Goal: Information Seeking & Learning: Learn about a topic

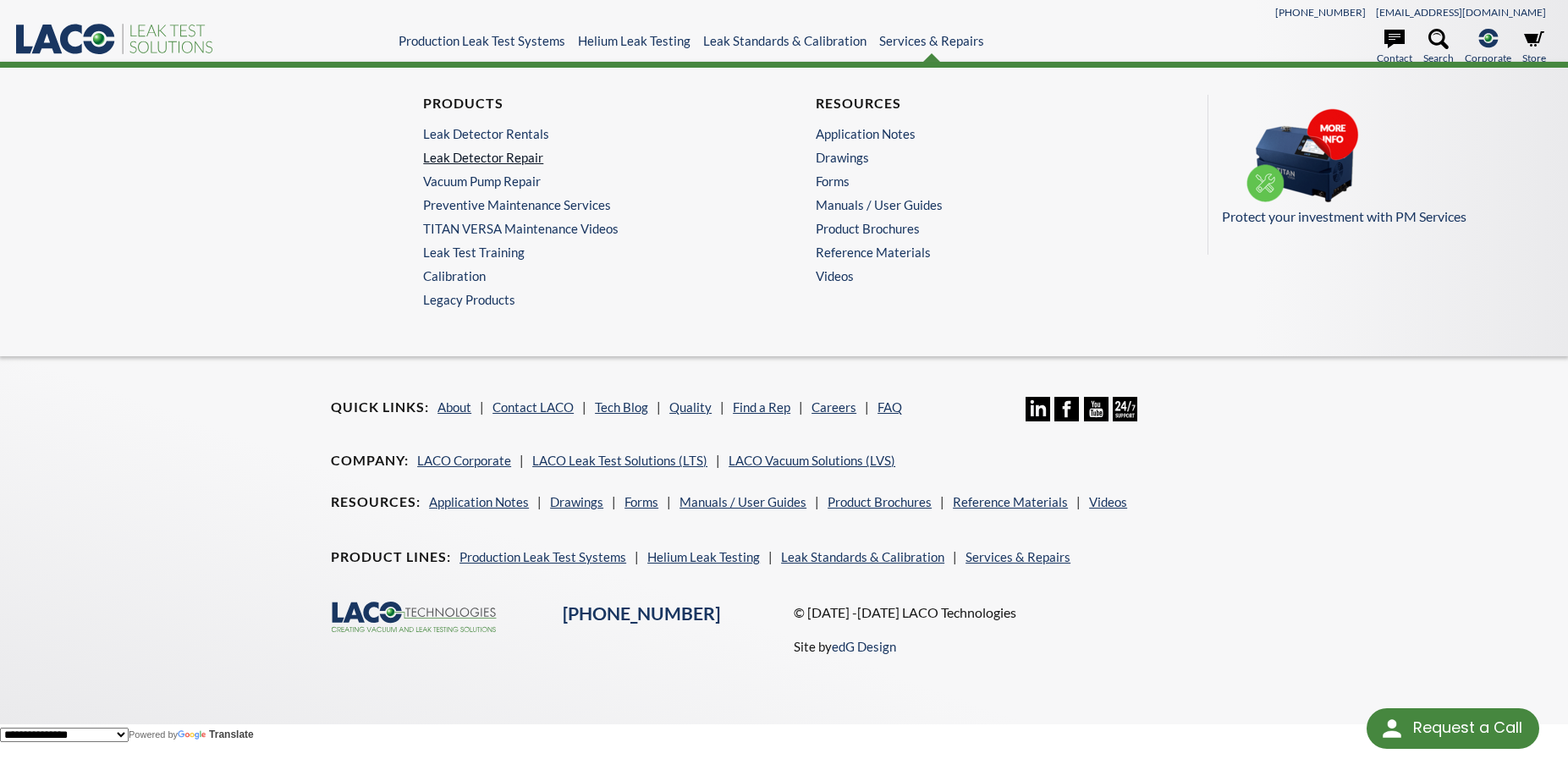
click at [482, 156] on link "Leak Detector Repair" at bounding box center [583, 157] width 321 height 15
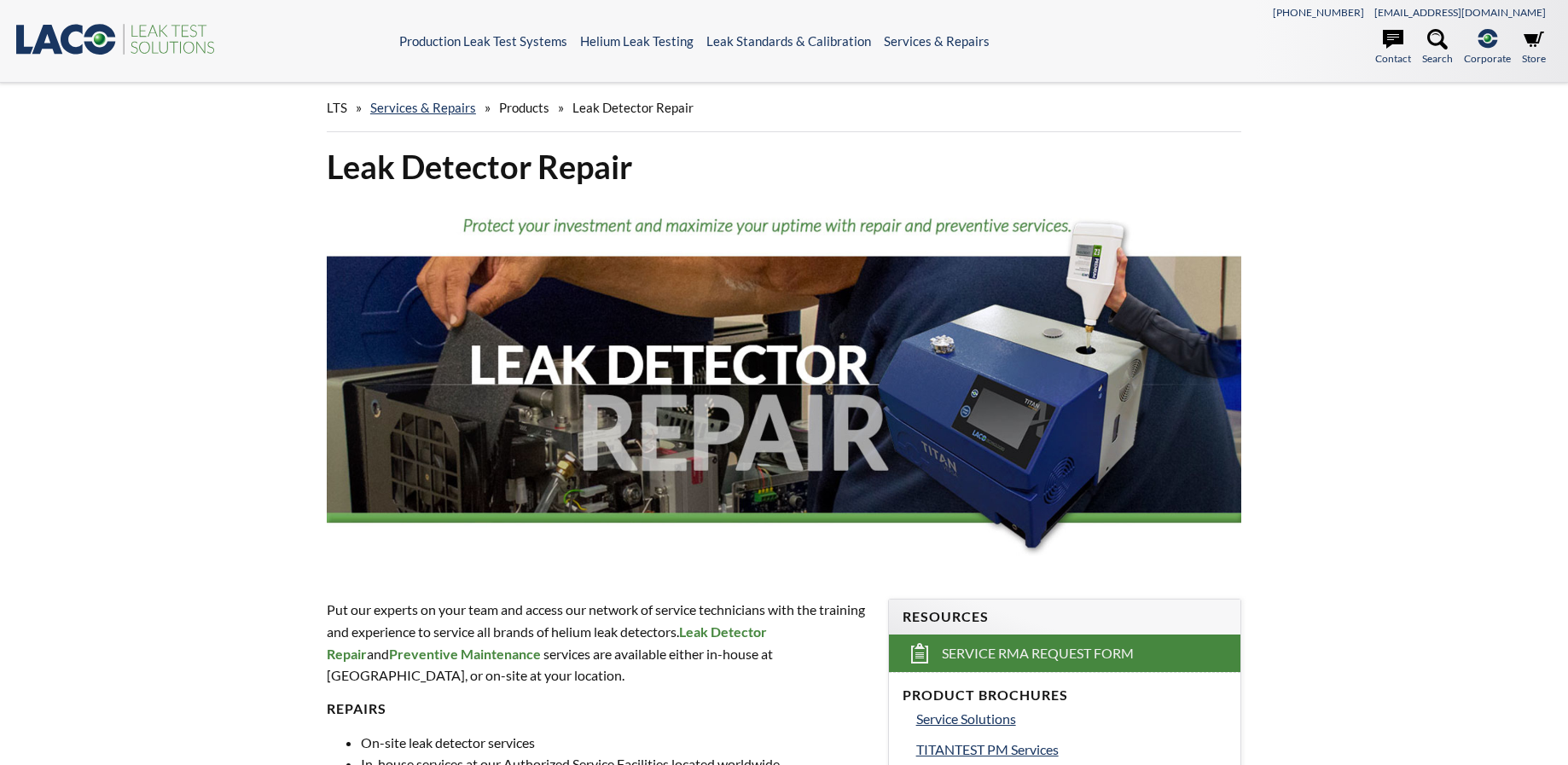
select select "Language Translate Widget"
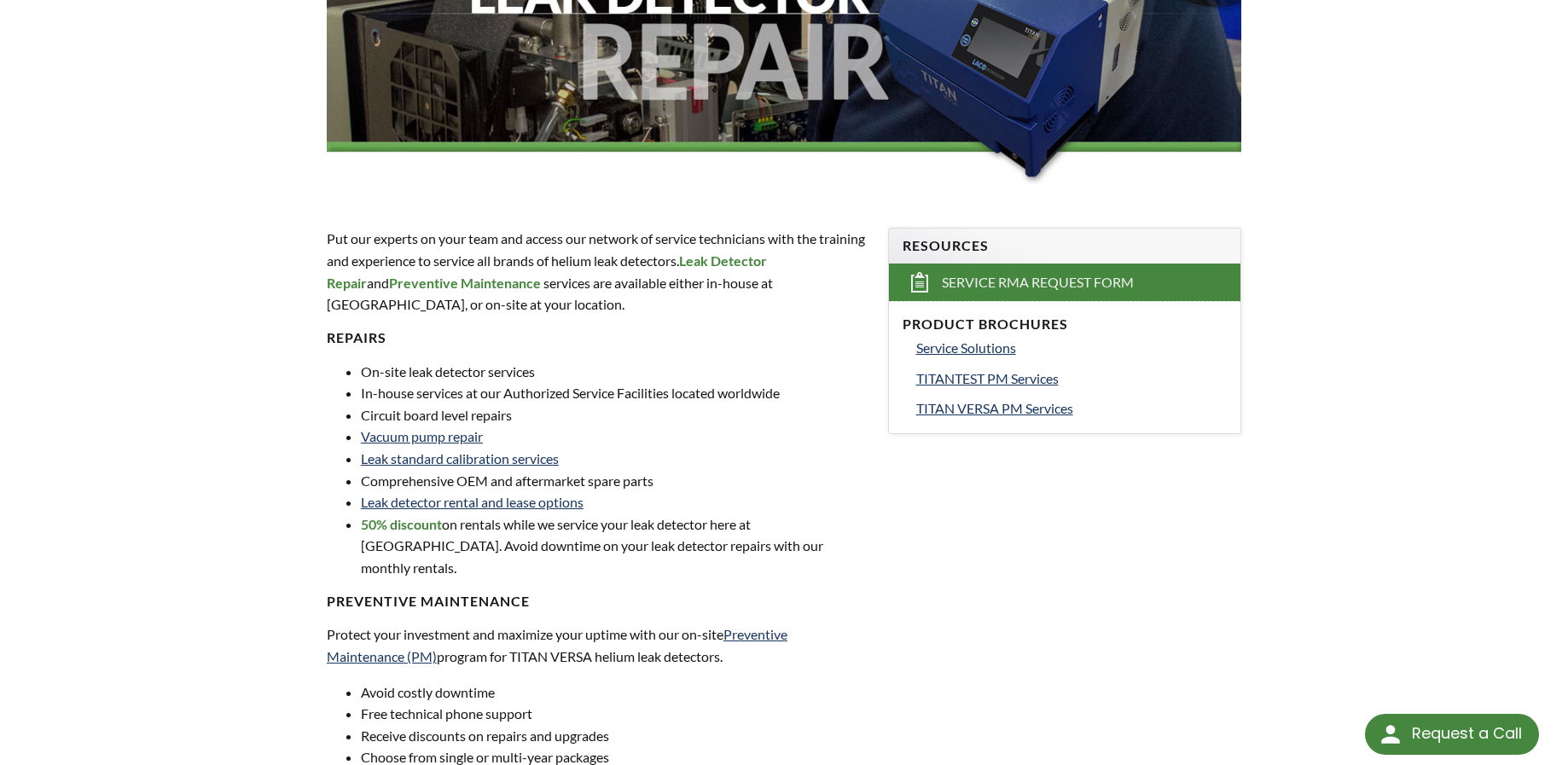
scroll to position [342, 0]
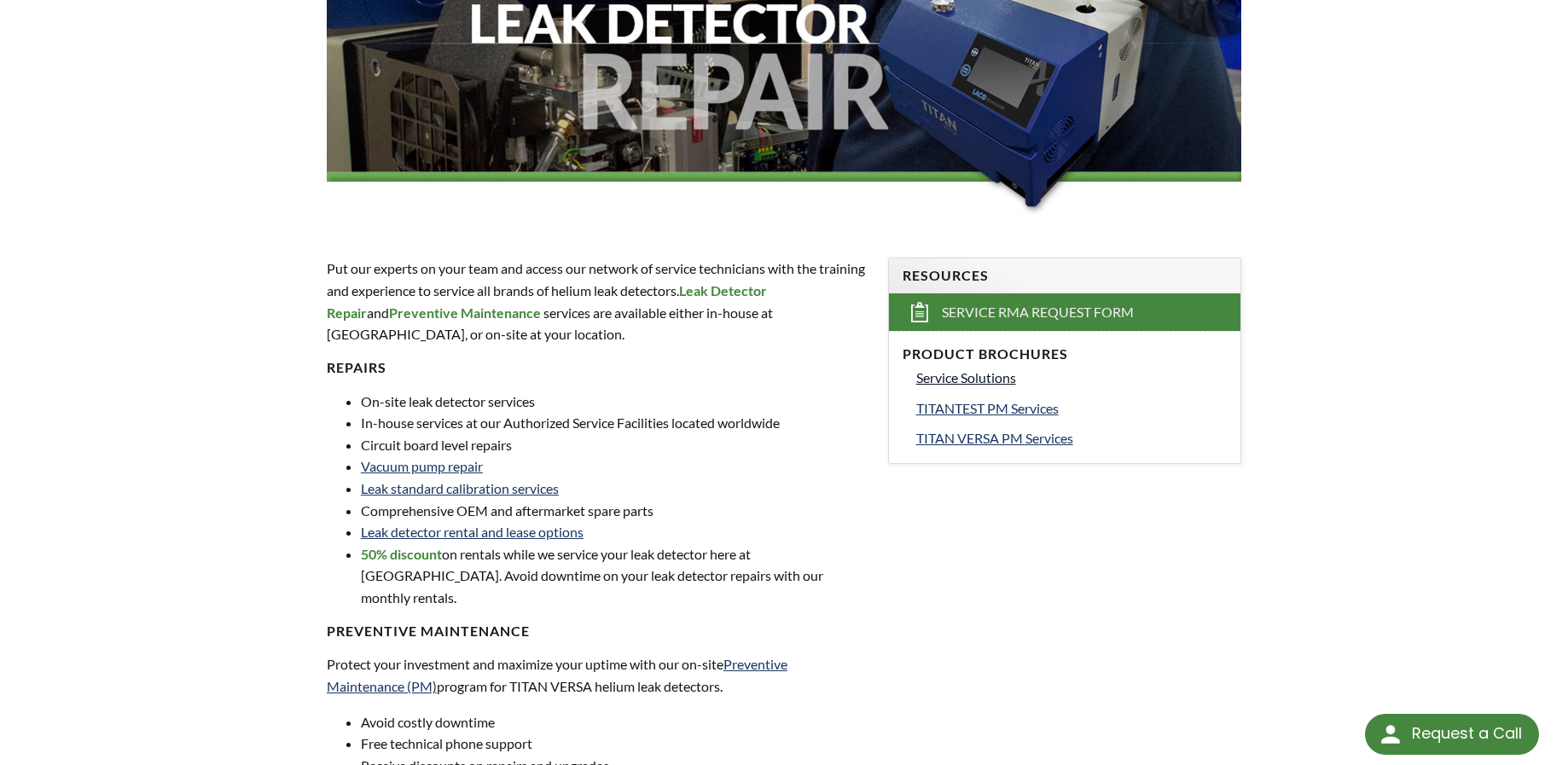
click at [947, 375] on span "Service Solutions" at bounding box center [966, 377] width 100 height 16
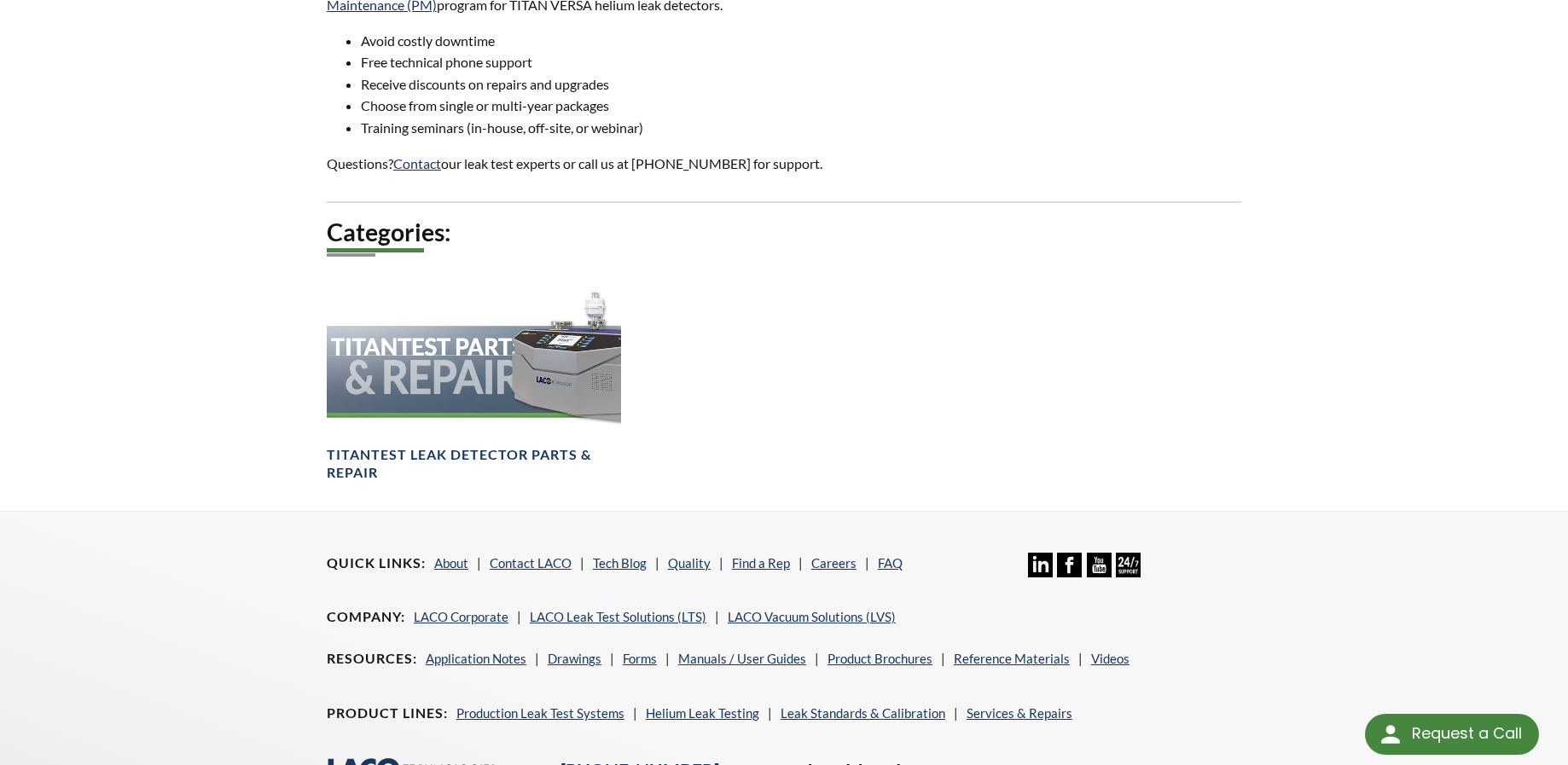
scroll to position [1024, 0]
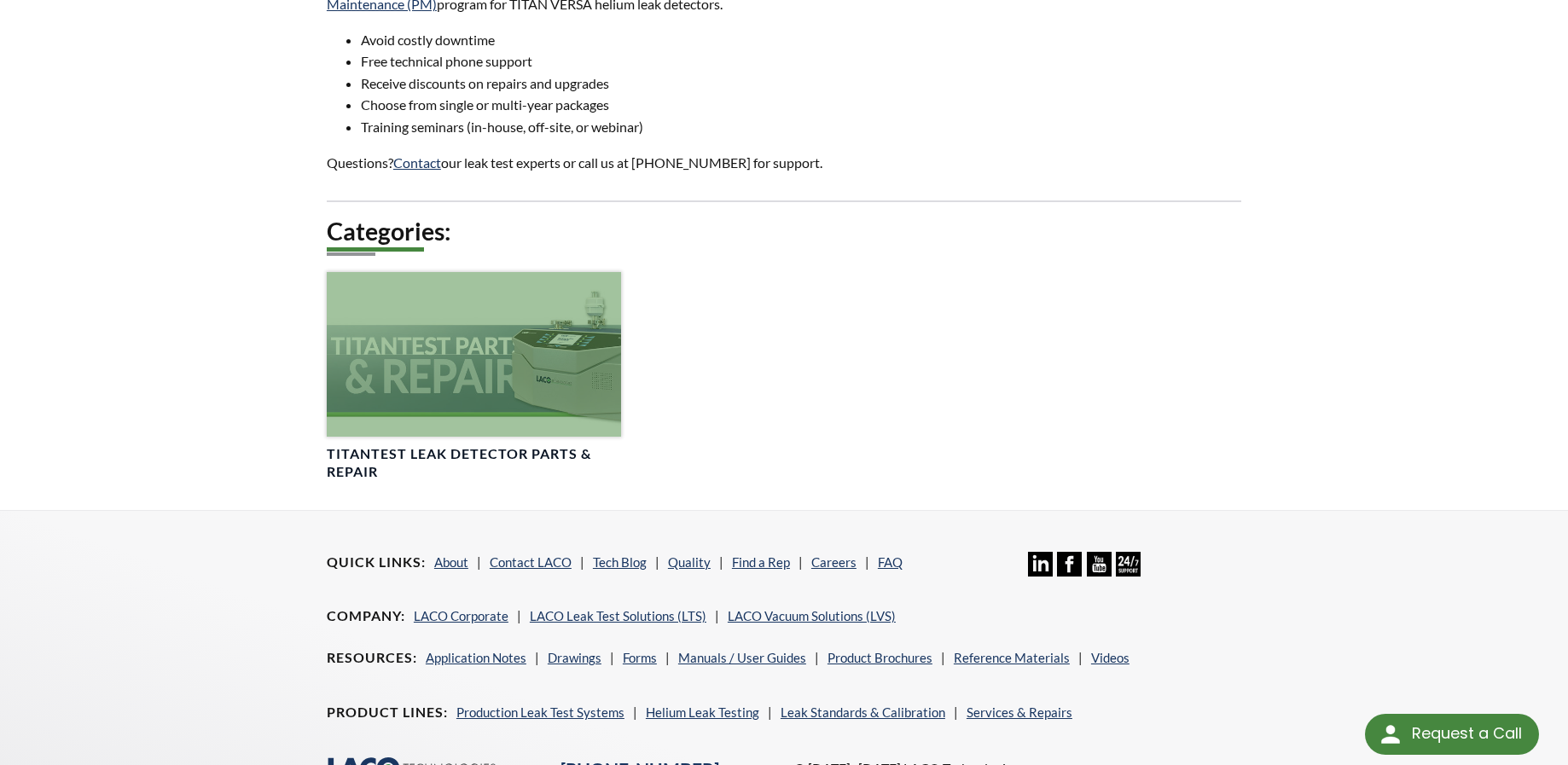
click at [497, 327] on div at bounding box center [473, 355] width 295 height 165
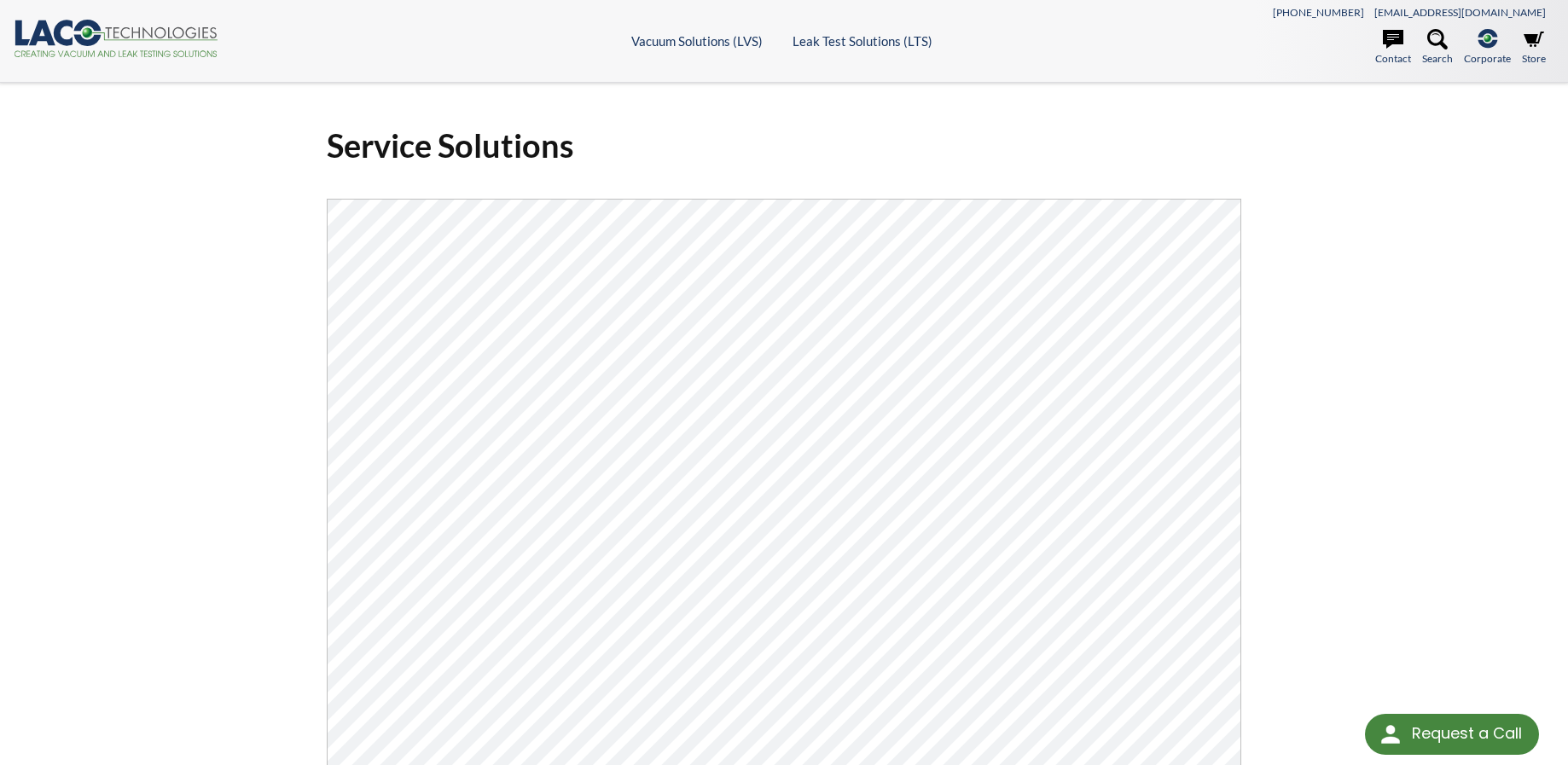
click at [229, 213] on div "Service Solutions Click Here To Download" at bounding box center [784, 551] width 1568 height 937
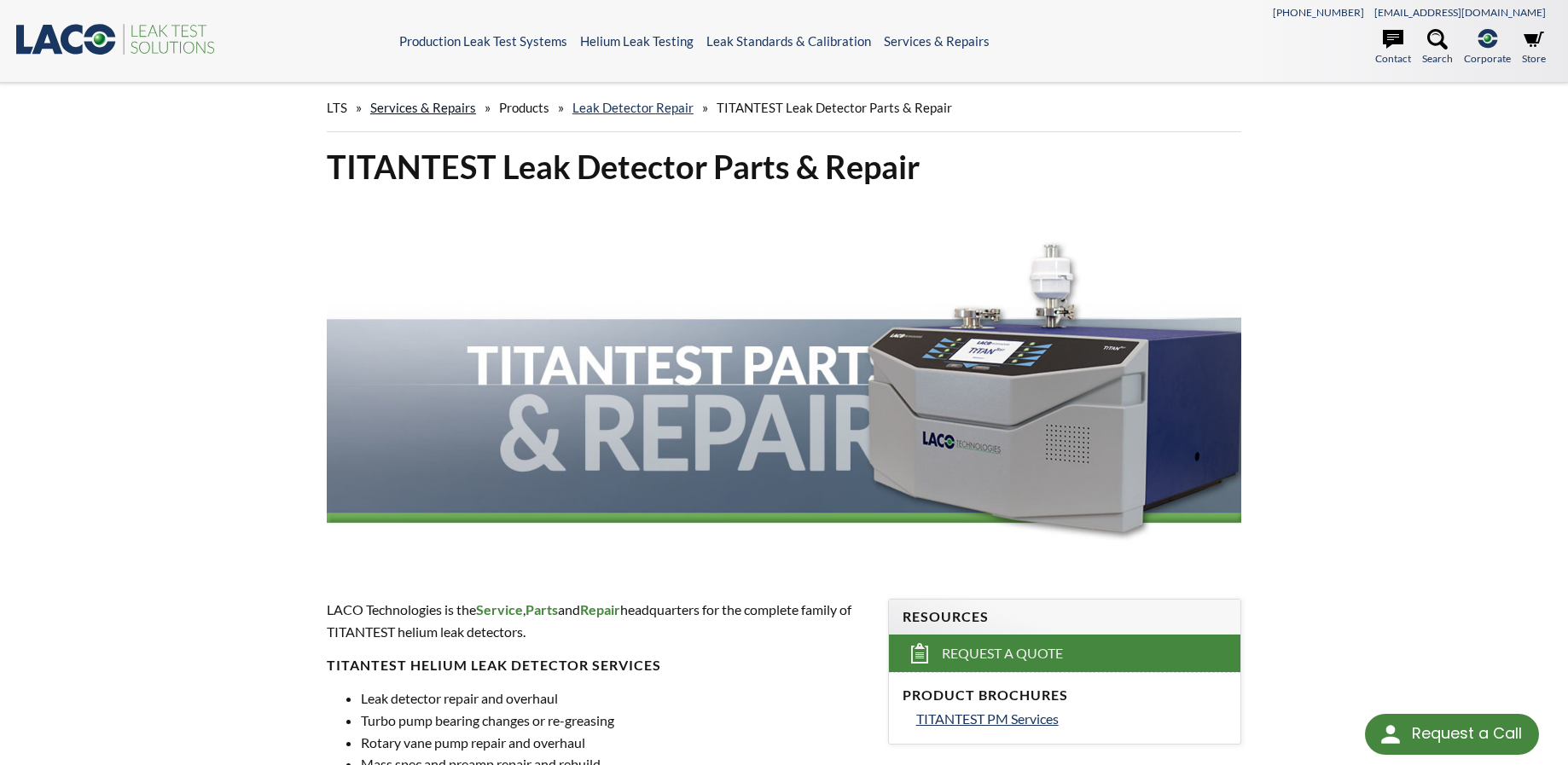
click at [407, 106] on link "Services & Repairs" at bounding box center [423, 108] width 106 height 15
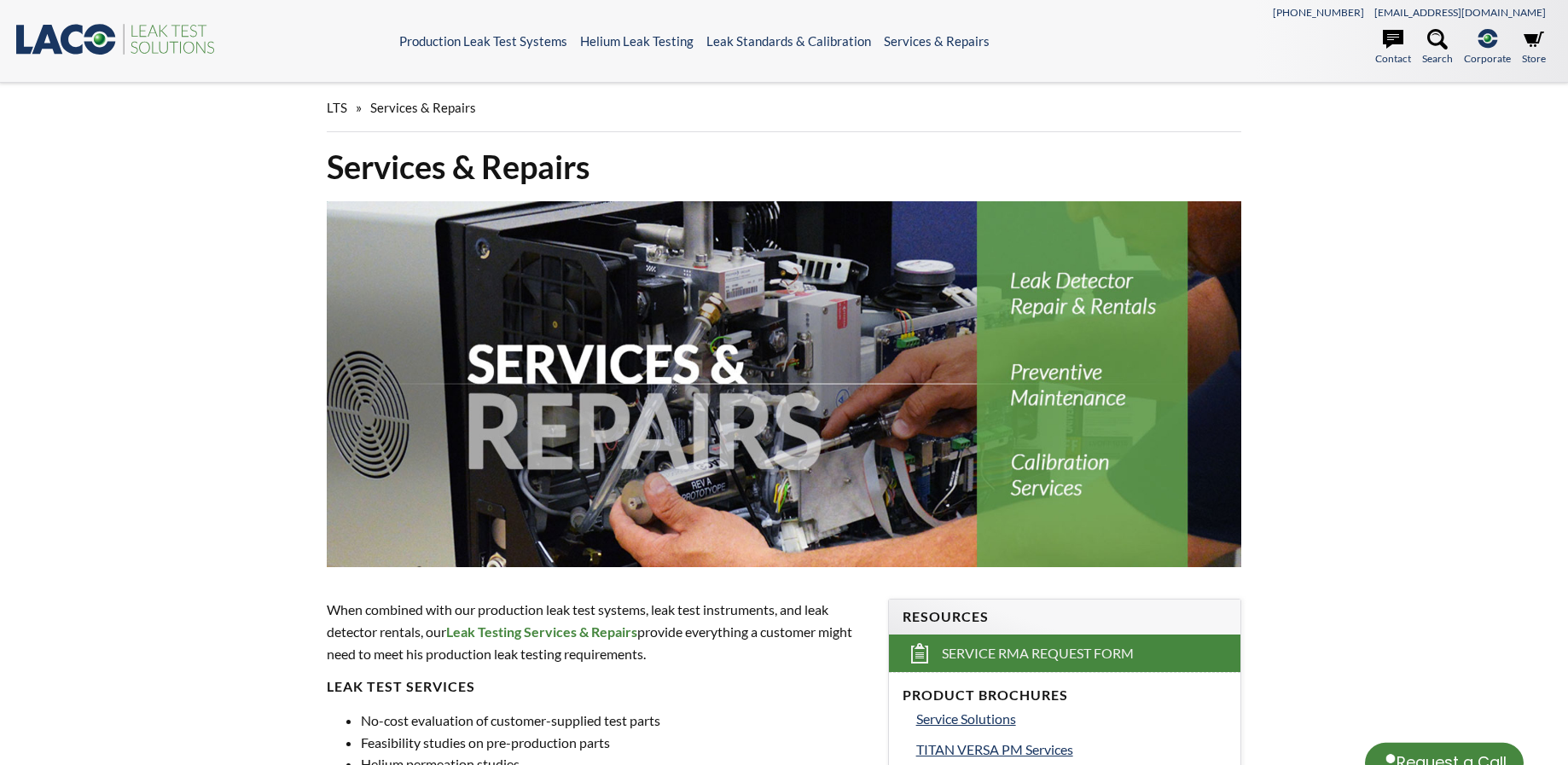
select select "Language Translate Widget"
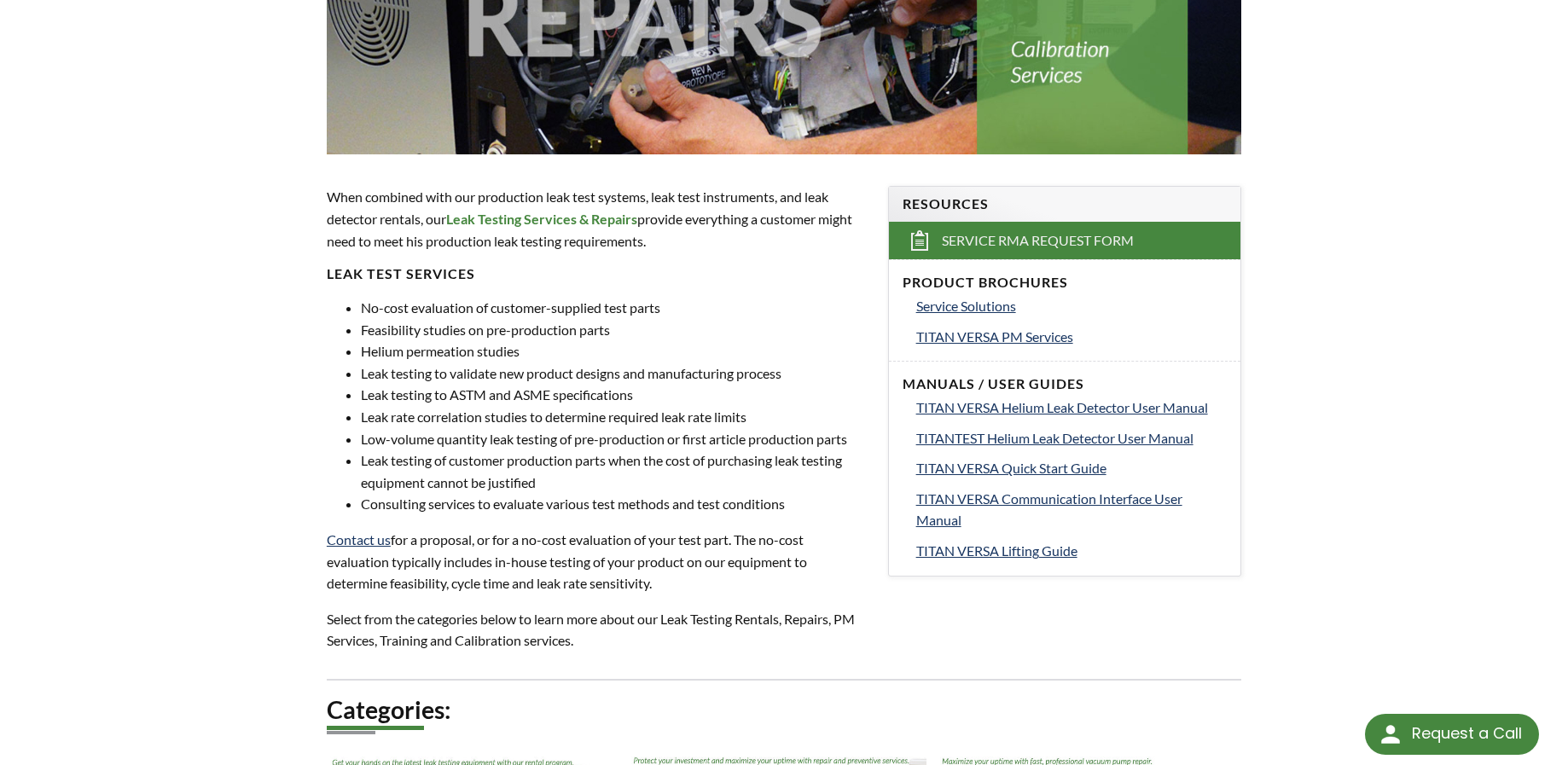
scroll to position [426, 0]
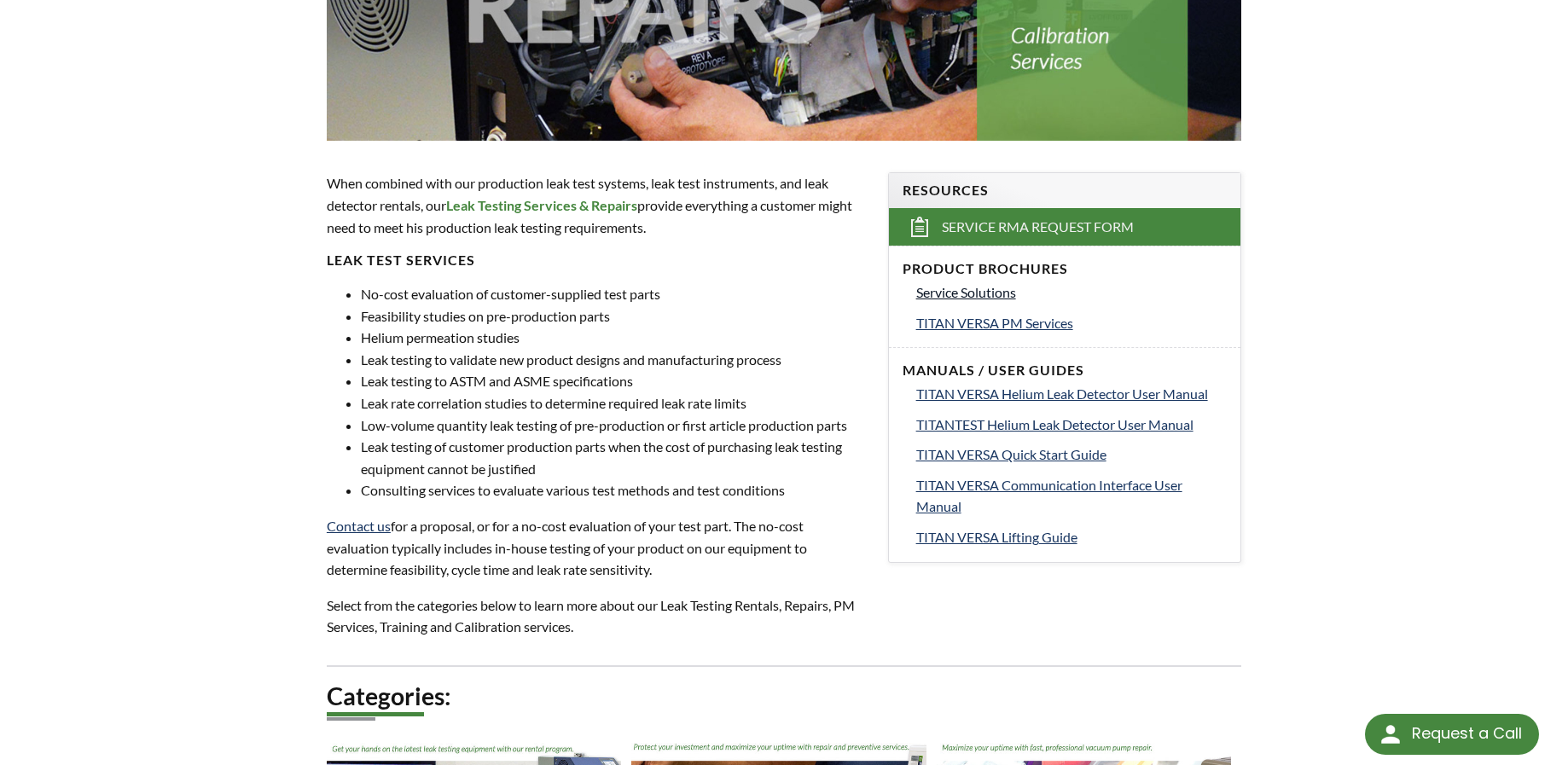
click at [970, 296] on span "Service Solutions" at bounding box center [966, 292] width 100 height 16
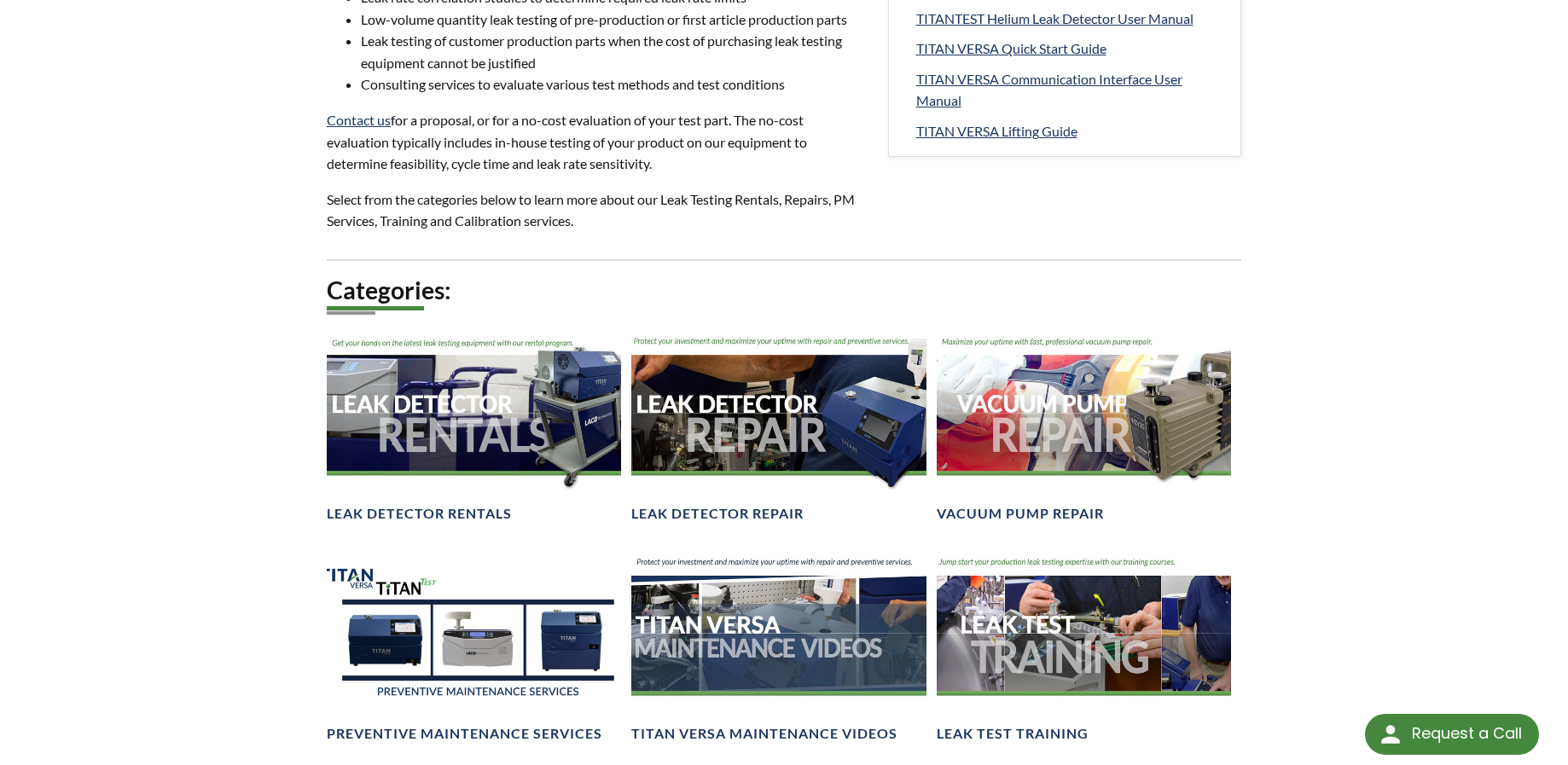
scroll to position [853, 0]
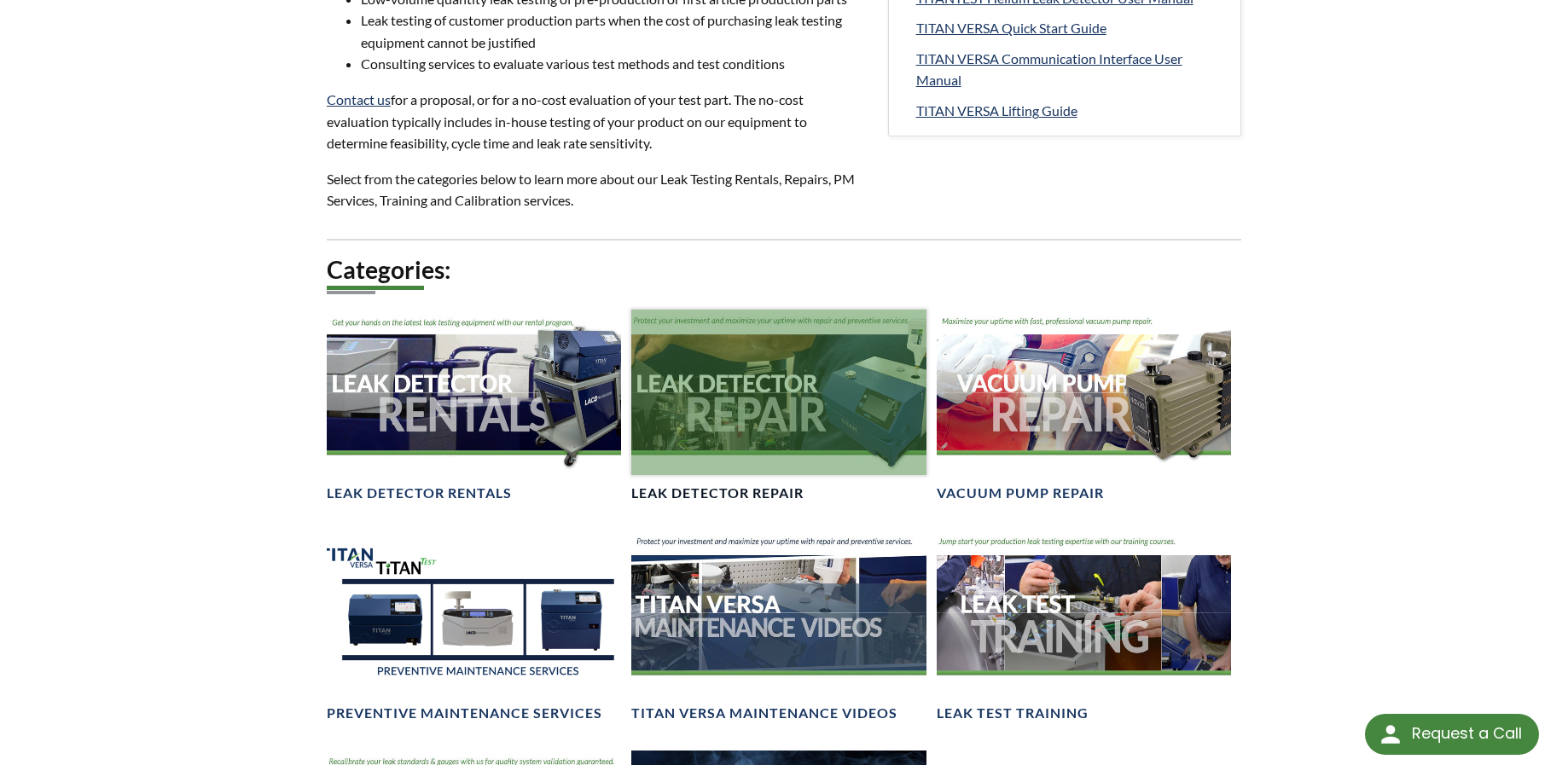
click at [733, 485] on h4 "Leak Detector Repair" at bounding box center [718, 493] width 173 height 18
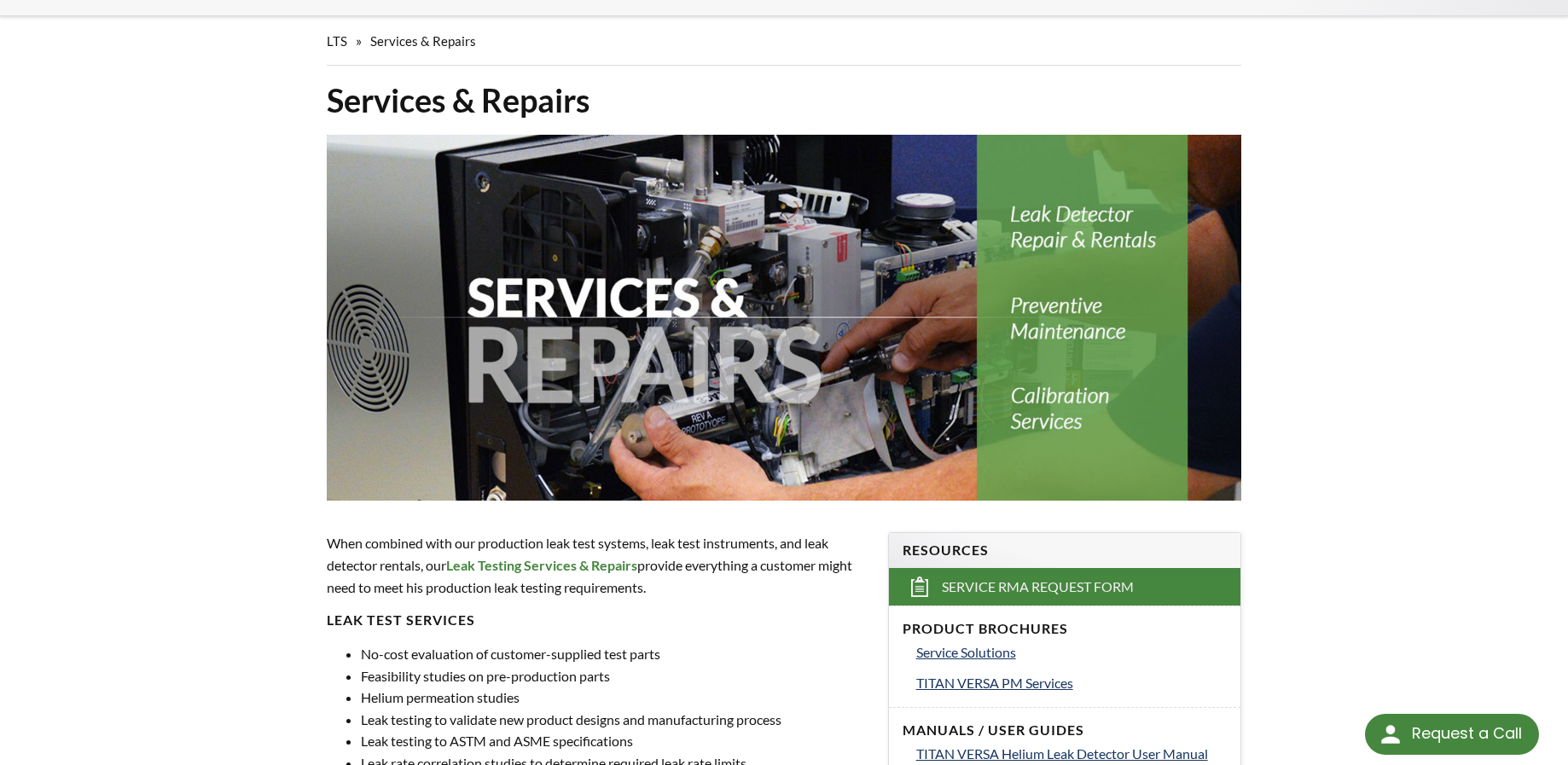
scroll to position [0, 0]
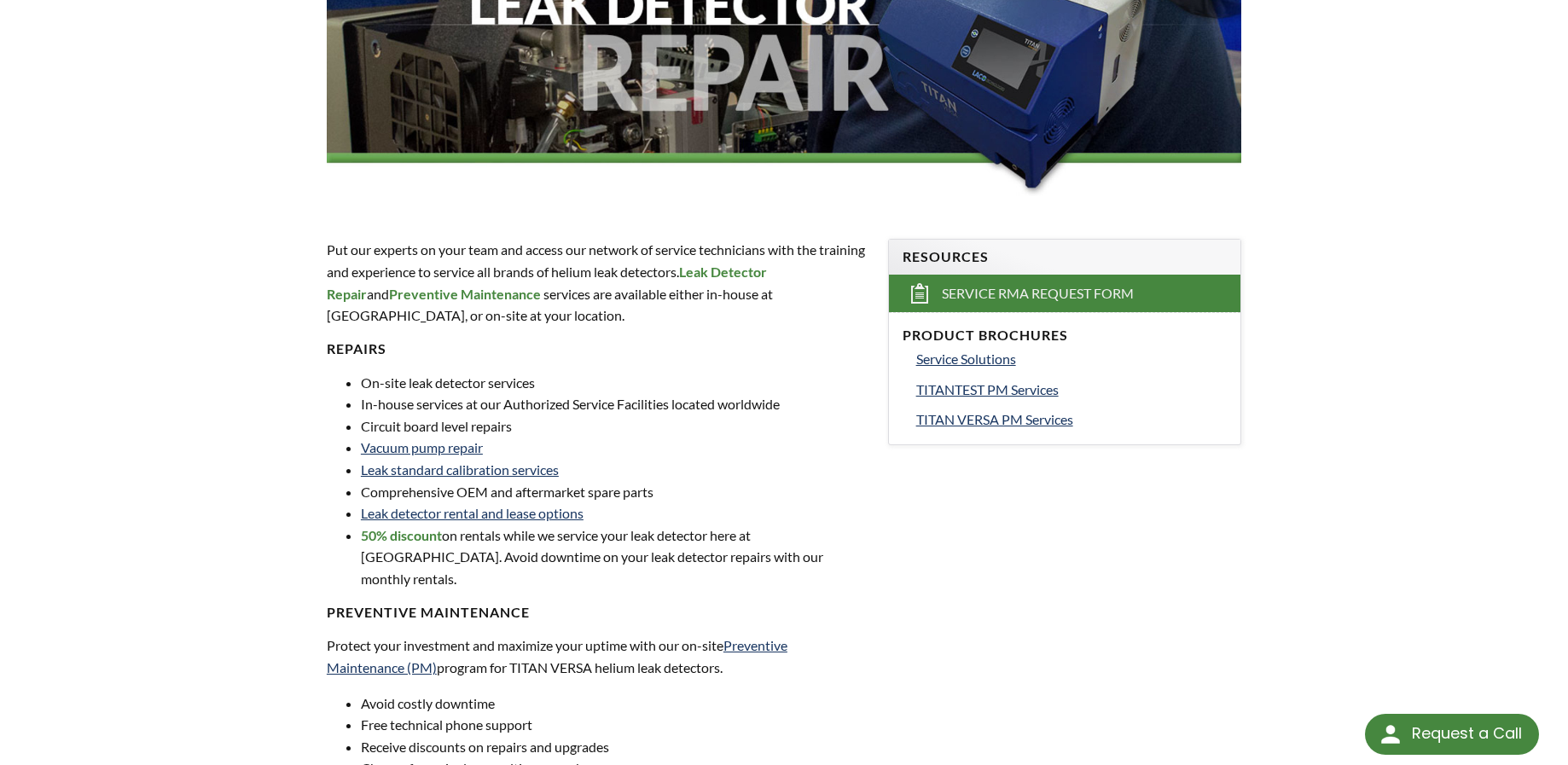
scroll to position [85, 0]
